Goal: Download file/media

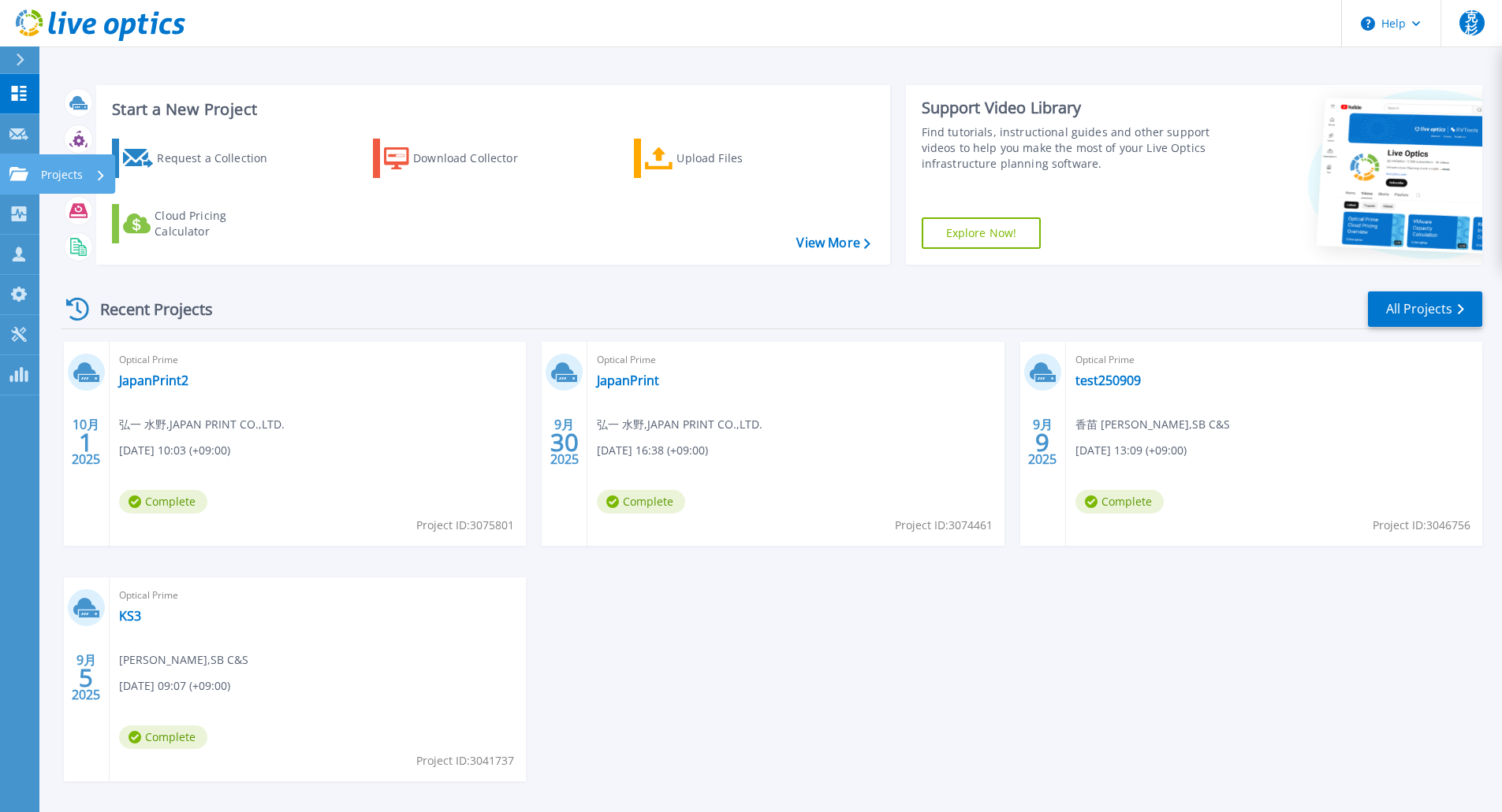
click at [14, 176] on icon at bounding box center [19, 173] width 19 height 13
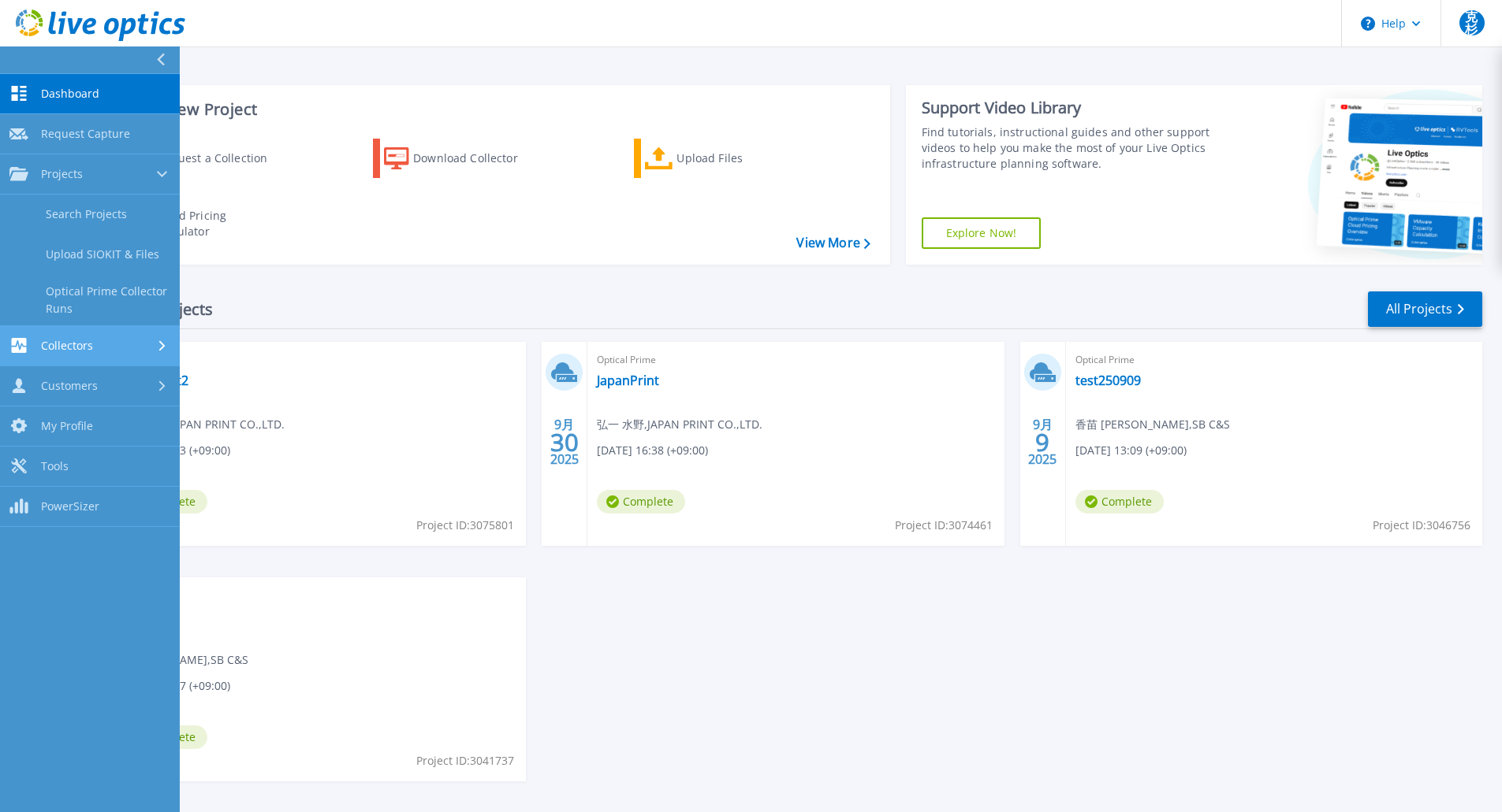
click at [88, 348] on span "Collectors" at bounding box center [66, 345] width 52 height 14
click at [149, 333] on div "Customers" at bounding box center [90, 335] width 161 height 15
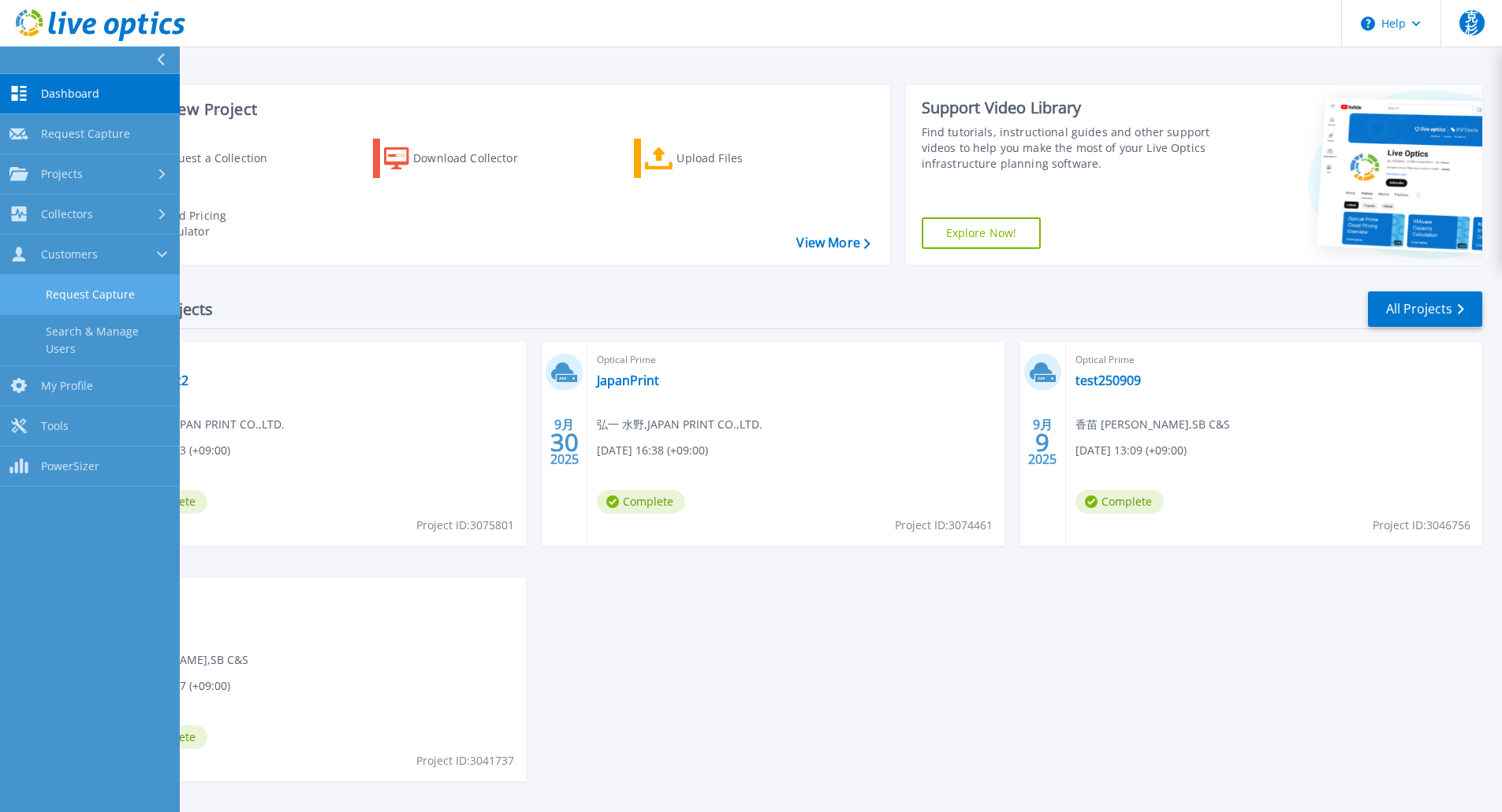
click at [75, 299] on link "Request Capture" at bounding box center [89, 294] width 179 height 40
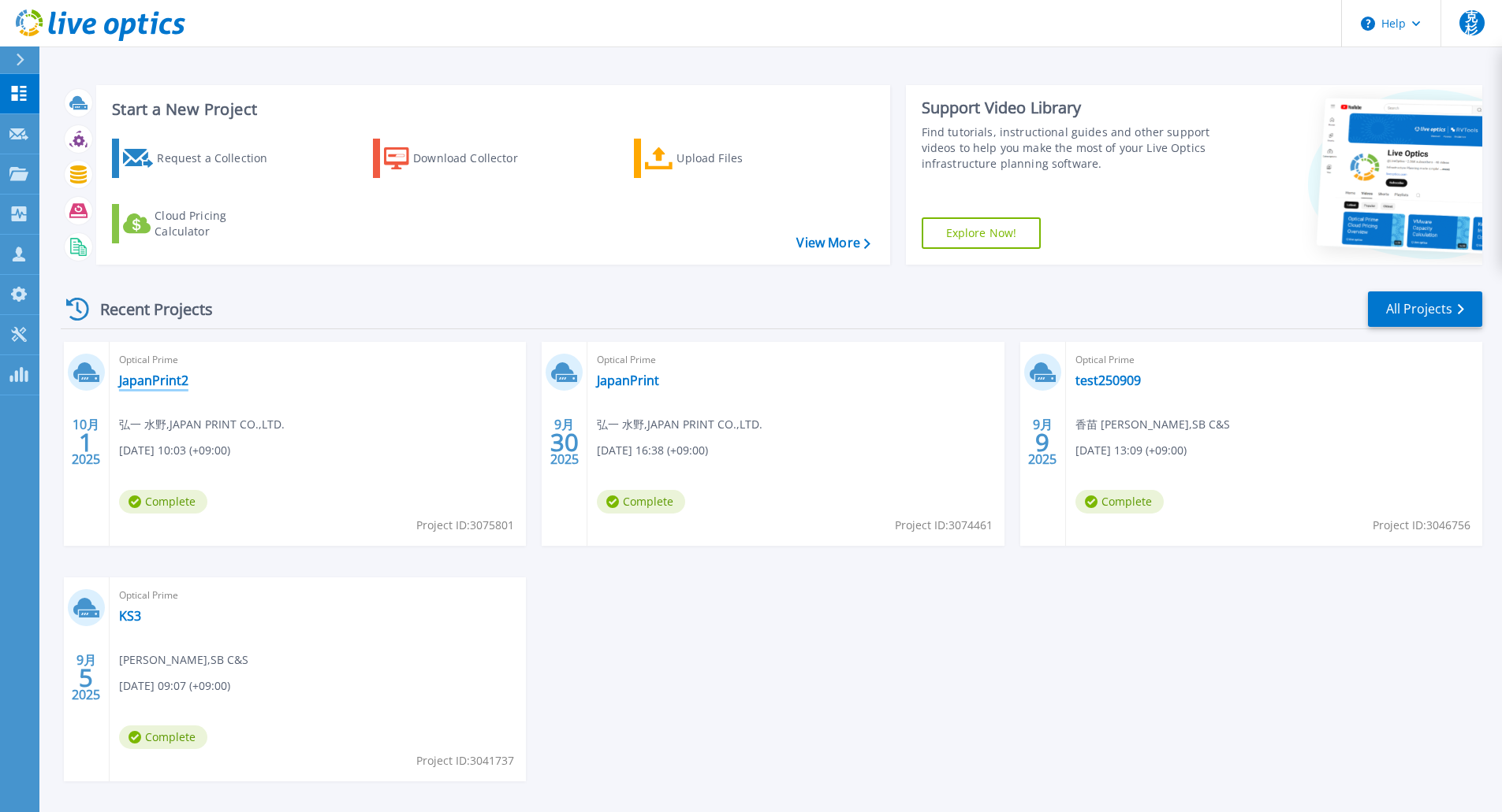
click at [154, 377] on link "JapanPrint2" at bounding box center [154, 381] width 69 height 16
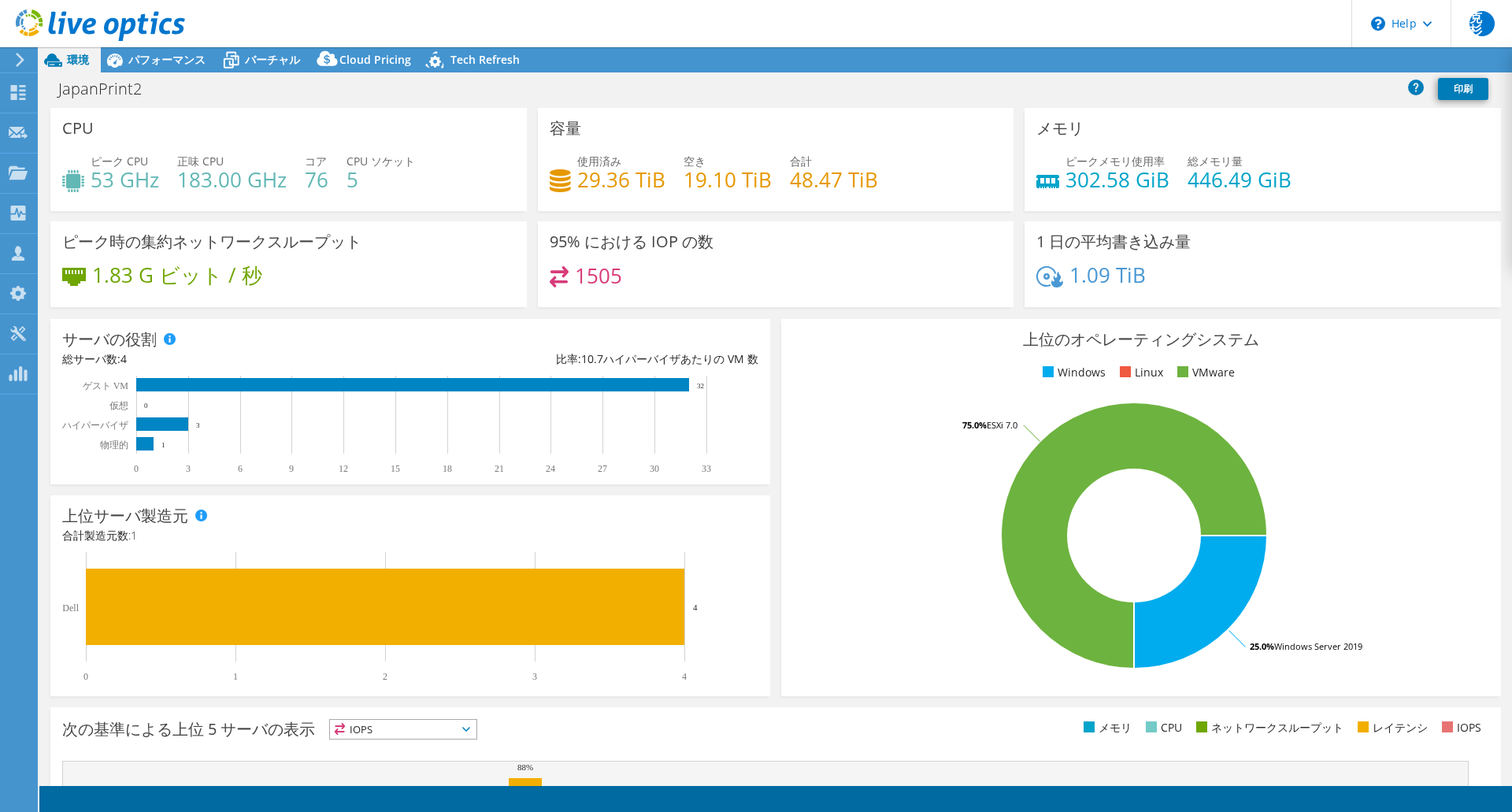
select select "USD"
click at [165, 59] on span "パフォーマンス" at bounding box center [166, 59] width 77 height 15
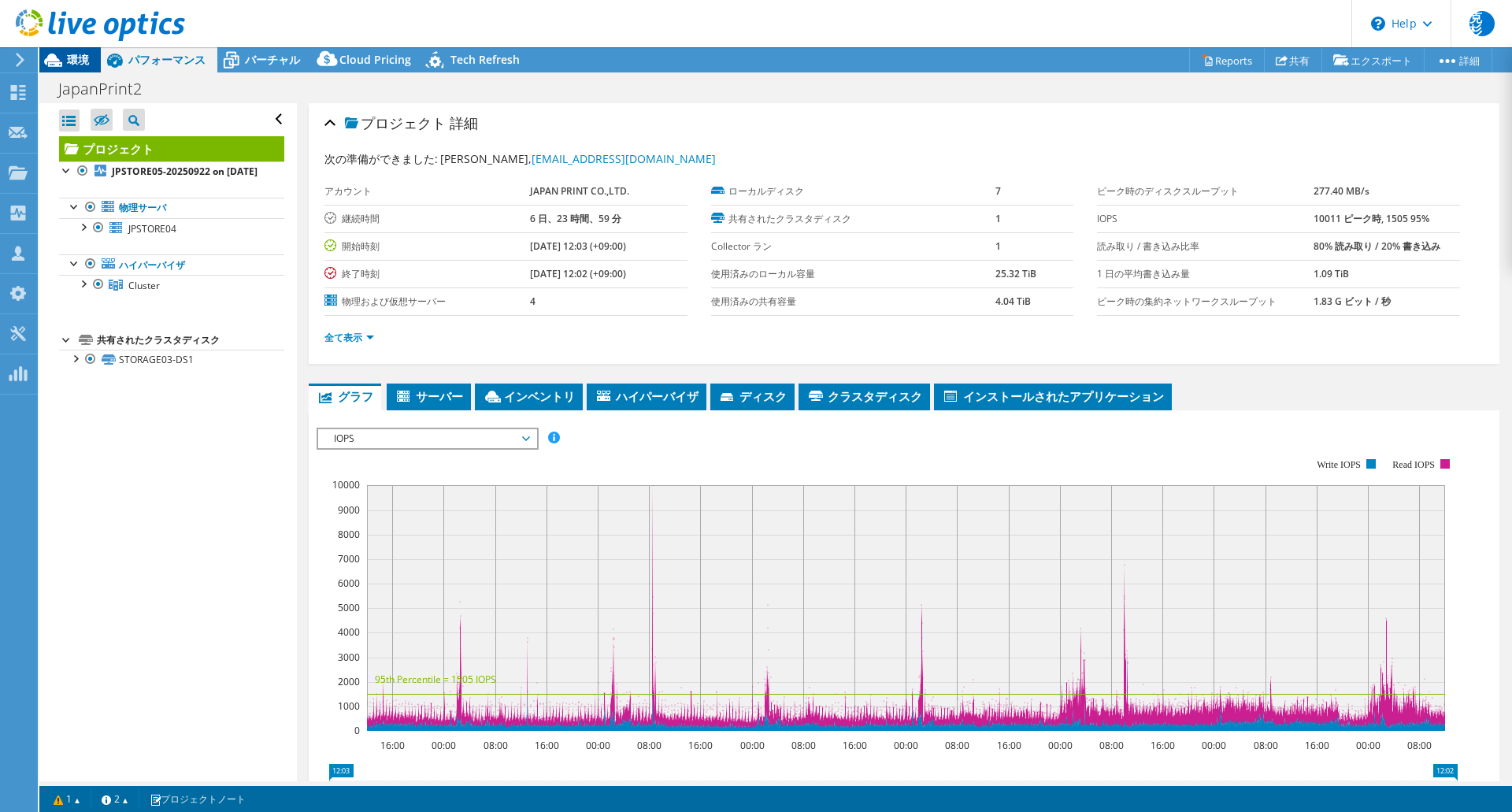
click at [72, 61] on span "環境" at bounding box center [78, 59] width 22 height 15
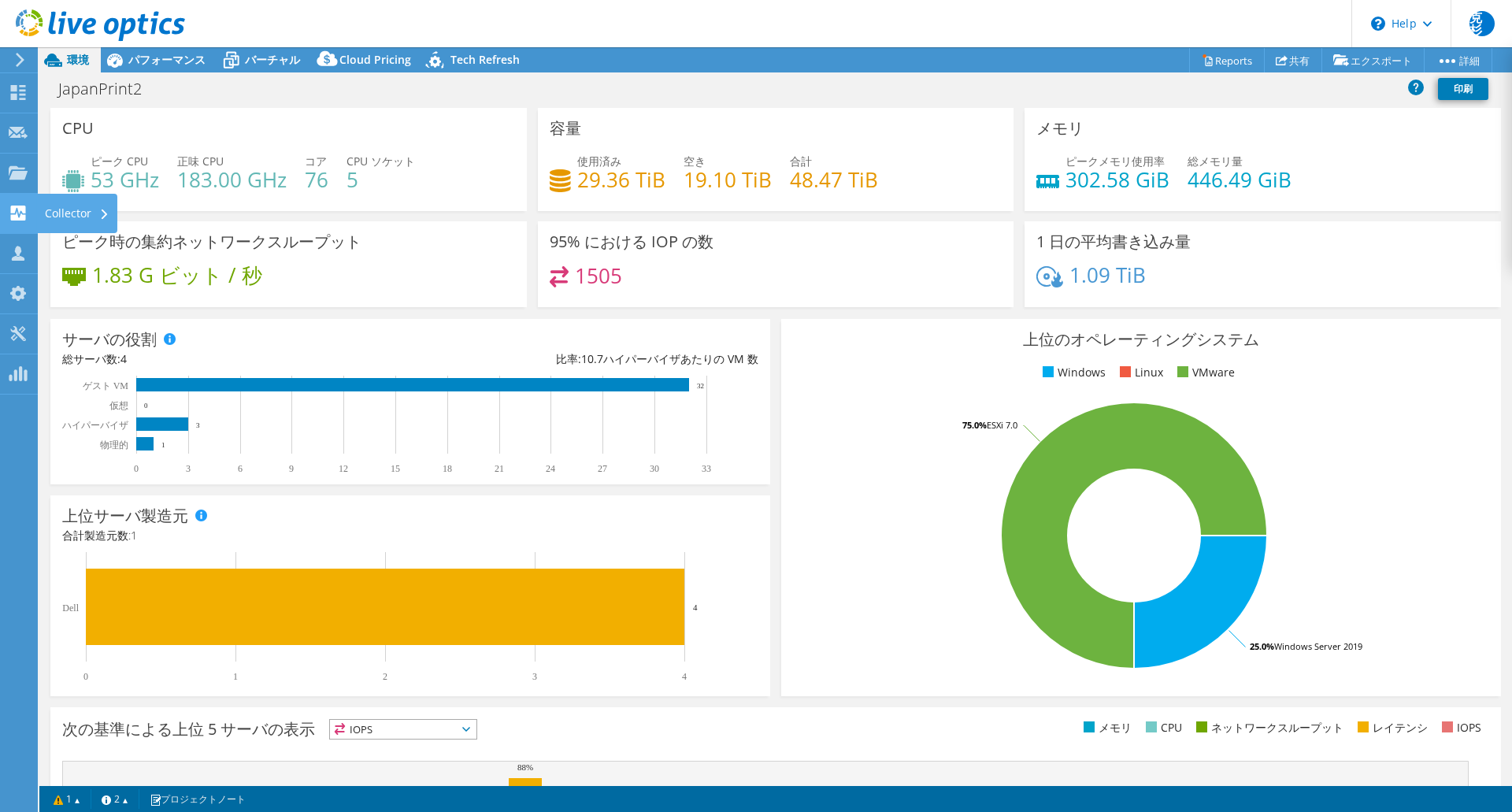
click at [17, 220] on use at bounding box center [18, 213] width 15 height 15
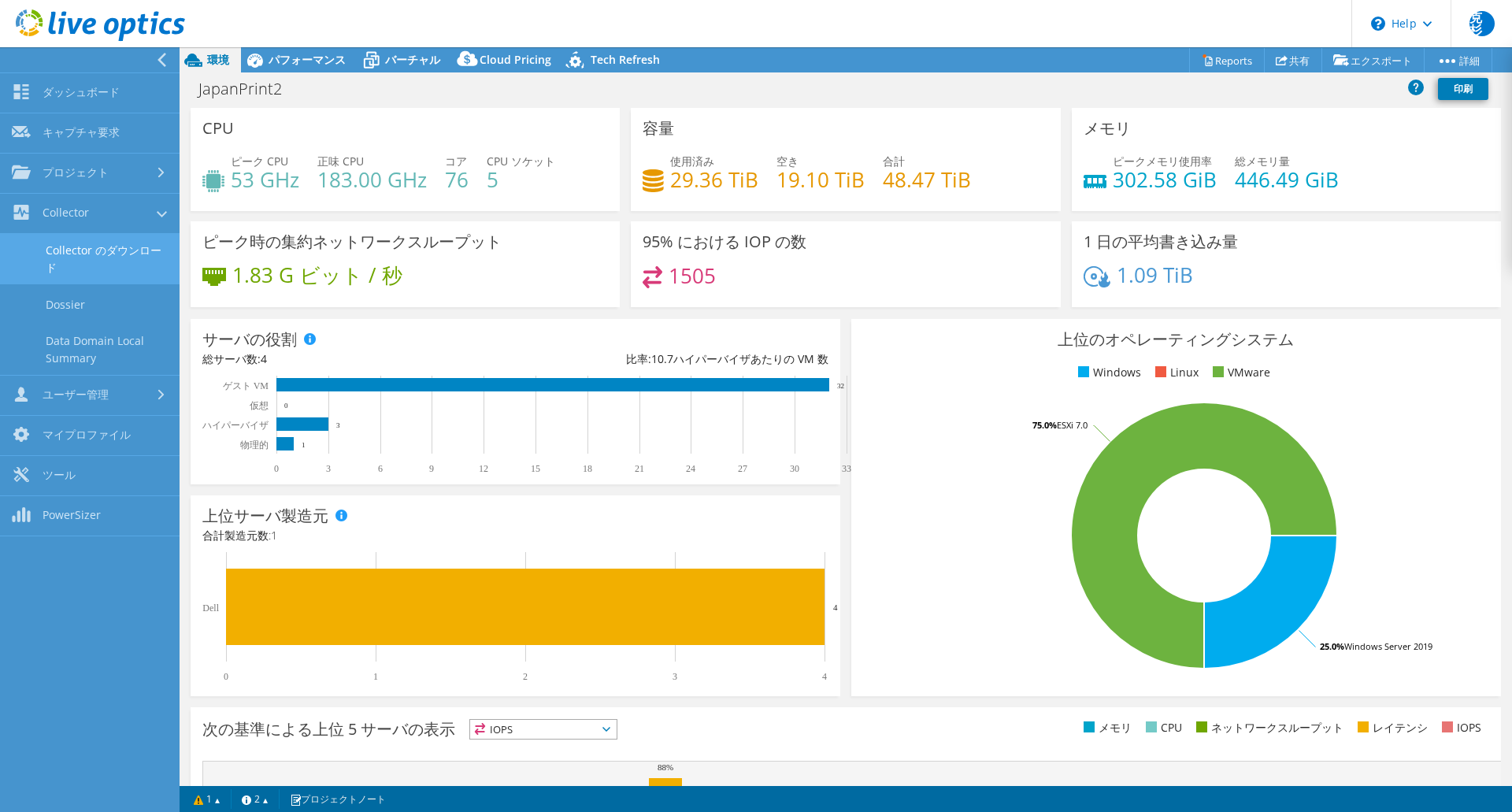
click at [46, 248] on link "Collector のダウンロード" at bounding box center [89, 259] width 179 height 50
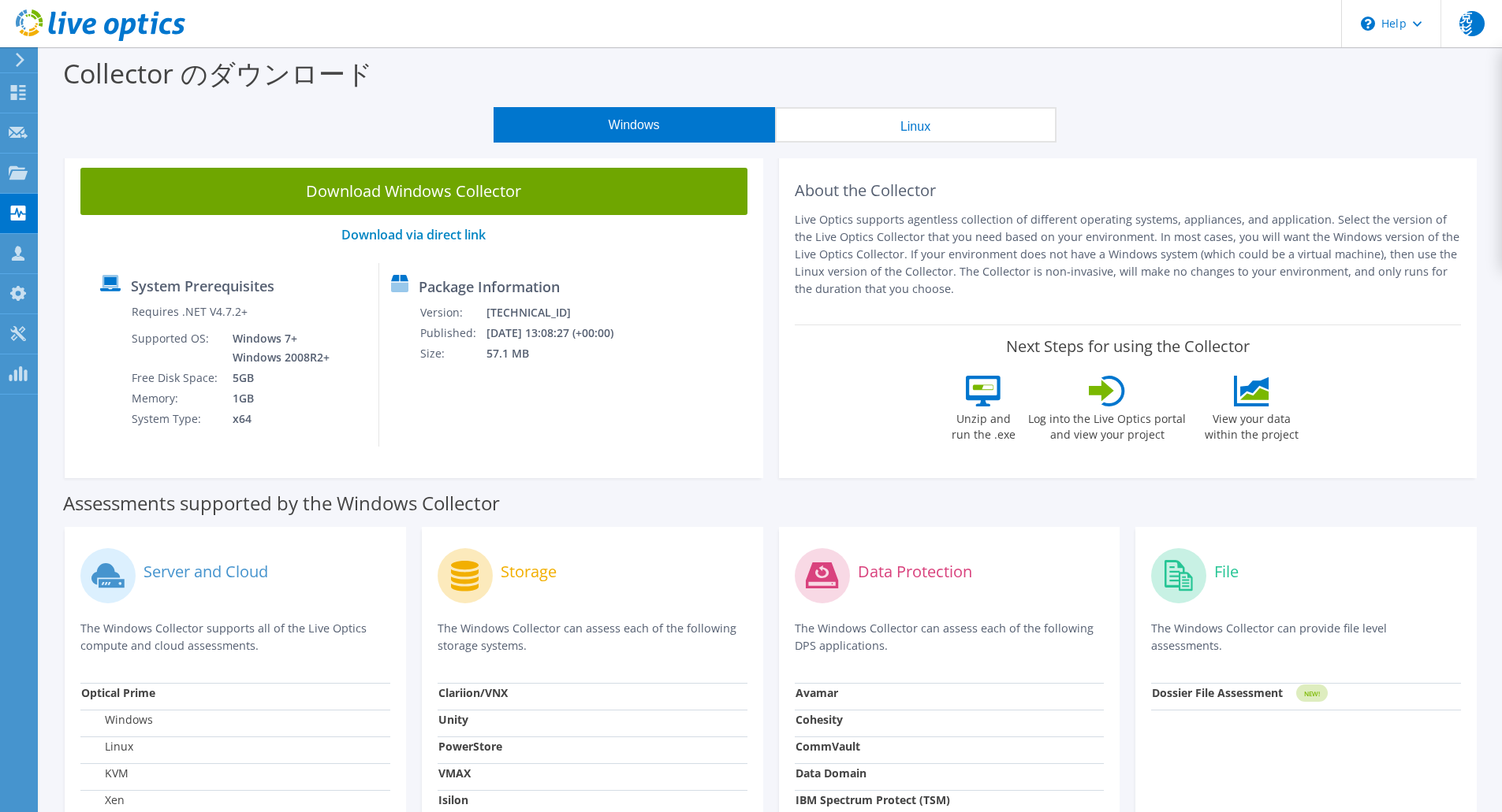
click at [1410, 118] on div "Windows Linux" at bounding box center [774, 125] width 1439 height 35
